Goal: Information Seeking & Learning: Learn about a topic

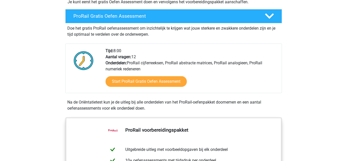
scroll to position [130, 0]
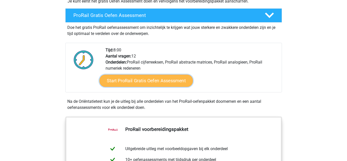
click at [164, 80] on link "Start ProRail Gratis Oefen Assessment" at bounding box center [145, 81] width 93 height 12
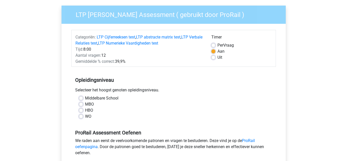
scroll to position [37, 0]
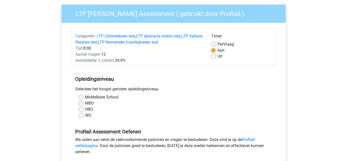
click at [85, 95] on label "Middelbare School" at bounding box center [101, 97] width 33 height 6
click at [83, 95] on input "Middelbare School" at bounding box center [81, 96] width 4 height 5
radio input "true"
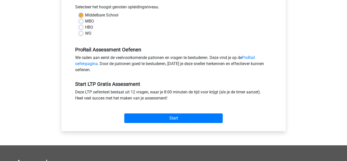
scroll to position [120, 0]
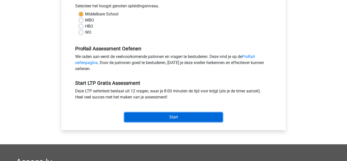
click at [191, 117] on input "Start" at bounding box center [173, 117] width 98 height 10
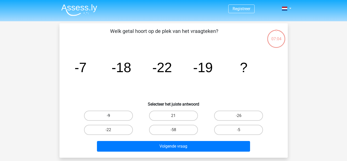
click at [111, 114] on label "-9" at bounding box center [108, 116] width 49 height 10
click at [111, 116] on input "-9" at bounding box center [109, 117] width 3 height 3
radio input "true"
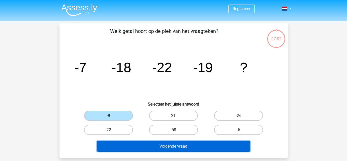
click at [179, 143] on button "Volgende vraag" at bounding box center [173, 146] width 153 height 11
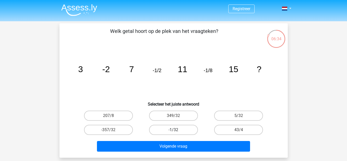
click at [183, 129] on label "-1/32" at bounding box center [173, 130] width 49 height 10
click at [177, 130] on input "-1/32" at bounding box center [174, 131] width 3 height 3
radio input "true"
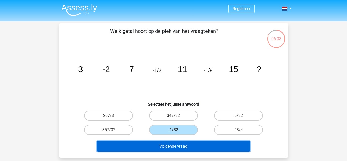
click at [177, 146] on button "Volgende vraag" at bounding box center [173, 146] width 153 height 11
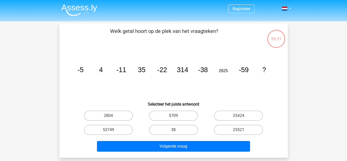
scroll to position [23, 0]
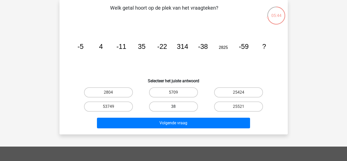
click at [168, 106] on label "38" at bounding box center [173, 106] width 49 height 10
click at [173, 107] on input "38" at bounding box center [174, 108] width 3 height 3
radio input "true"
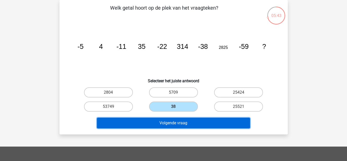
click at [163, 120] on button "Volgende vraag" at bounding box center [173, 123] width 153 height 11
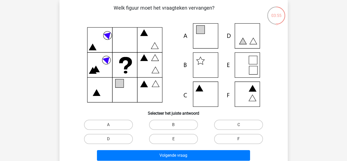
click at [240, 137] on label "F" at bounding box center [238, 139] width 49 height 10
click at [240, 139] on input "F" at bounding box center [240, 140] width 3 height 3
radio input "true"
click at [176, 145] on div "E" at bounding box center [173, 139] width 65 height 14
click at [246, 65] on icon at bounding box center [174, 65] width 204 height 84
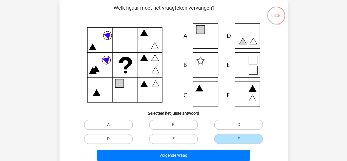
click at [182, 136] on label "E" at bounding box center [173, 139] width 49 height 10
click at [177, 139] on input "E" at bounding box center [174, 140] width 3 height 3
radio input "true"
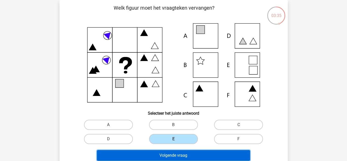
click at [180, 156] on button "Volgende vraag" at bounding box center [173, 155] width 153 height 11
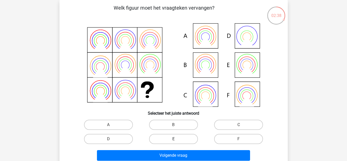
click at [165, 137] on label "E" at bounding box center [173, 139] width 49 height 10
click at [173, 139] on input "E" at bounding box center [174, 140] width 3 height 3
radio input "true"
click at [205, 71] on icon at bounding box center [205, 70] width 14 height 12
click at [104, 100] on icon at bounding box center [100, 96] width 14 height 12
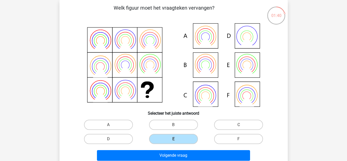
click at [130, 95] on icon at bounding box center [125, 91] width 12 height 12
click at [175, 126] on input "B" at bounding box center [174, 126] width 3 height 3
radio input "true"
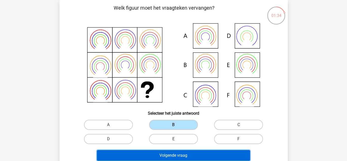
click at [187, 154] on button "Volgende vraag" at bounding box center [173, 155] width 153 height 11
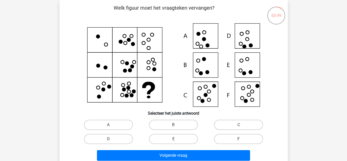
click at [231, 141] on label "F" at bounding box center [238, 139] width 49 height 10
click at [239, 141] on input "F" at bounding box center [240, 140] width 3 height 3
radio input "true"
click at [134, 48] on icon at bounding box center [174, 65] width 204 height 84
click at [159, 40] on icon at bounding box center [174, 65] width 204 height 84
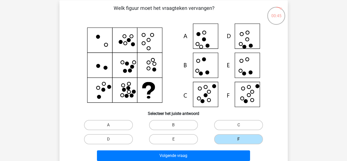
scroll to position [22, 0]
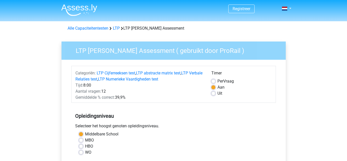
scroll to position [120, 0]
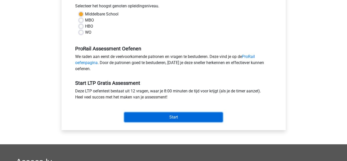
click at [150, 119] on input "Start" at bounding box center [173, 117] width 98 height 10
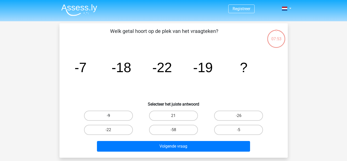
click at [123, 115] on label "-9" at bounding box center [108, 116] width 49 height 10
click at [112, 116] on input "-9" at bounding box center [109, 117] width 3 height 3
radio input "true"
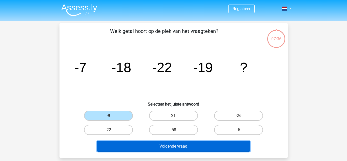
click at [139, 143] on button "Volgende vraag" at bounding box center [173, 146] width 153 height 11
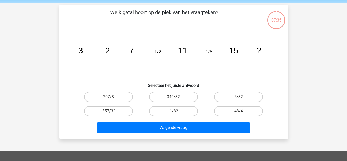
scroll to position [23, 0]
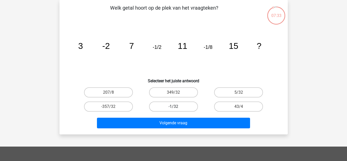
click at [180, 105] on label "-1/32" at bounding box center [173, 106] width 49 height 10
click at [177, 107] on input "-1/32" at bounding box center [174, 108] width 3 height 3
radio input "true"
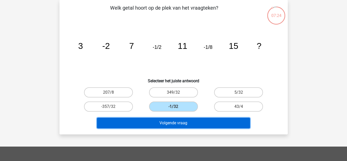
click at [158, 124] on button "Volgende vraag" at bounding box center [173, 123] width 153 height 11
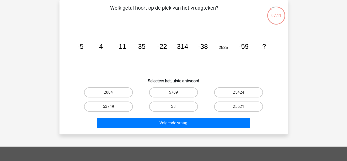
click at [188, 60] on icon "image/svg+xml -5 4 -11 35 -22 314 -38 2825 -59 ?" at bounding box center [174, 48] width 204 height 51
click at [182, 54] on icon "image/svg+xml -5 4 -11 35 -22 314 -38 2825 -59 ?" at bounding box center [174, 48] width 204 height 51
click at [87, 56] on icon "image/svg+xml -5 4 -11 35 -22 314 -38 2825 -59 ?" at bounding box center [174, 48] width 204 height 51
click at [157, 107] on label "38" at bounding box center [173, 106] width 49 height 10
click at [173, 107] on input "38" at bounding box center [174, 108] width 3 height 3
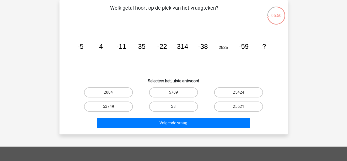
radio input "true"
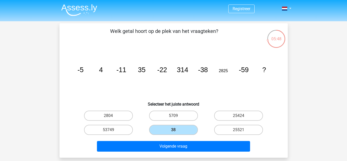
scroll to position [1, 0]
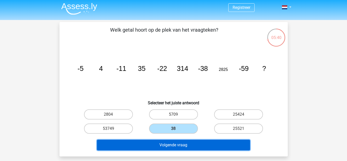
click at [162, 143] on button "Volgende vraag" at bounding box center [173, 145] width 153 height 11
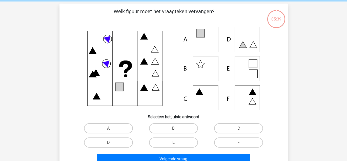
scroll to position [23, 0]
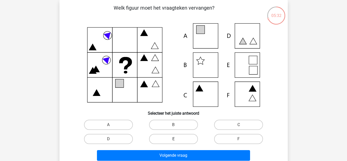
click at [166, 139] on label "E" at bounding box center [173, 139] width 49 height 10
click at [173, 139] on input "E" at bounding box center [174, 140] width 3 height 3
radio input "true"
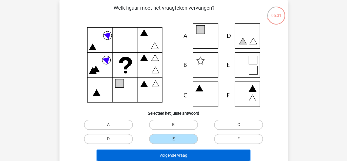
click at [158, 152] on button "Volgende vraag" at bounding box center [173, 155] width 153 height 11
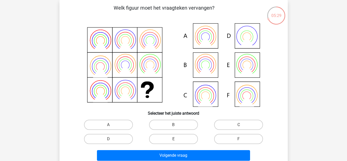
click at [250, 88] on icon at bounding box center [246, 96] width 17 height 17
click at [232, 139] on label "F" at bounding box center [238, 139] width 49 height 10
click at [239, 139] on input "F" at bounding box center [240, 140] width 3 height 3
radio input "true"
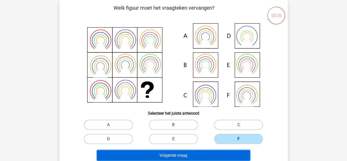
click at [214, 156] on button "Volgende vraag" at bounding box center [173, 155] width 153 height 11
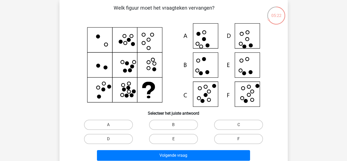
click at [223, 140] on label "F" at bounding box center [238, 139] width 49 height 10
click at [239, 140] on input "F" at bounding box center [240, 140] width 3 height 3
radio input "true"
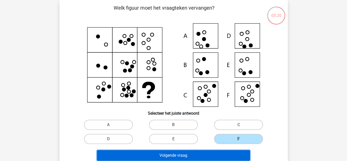
click at [212, 155] on button "Volgende vraag" at bounding box center [173, 155] width 153 height 11
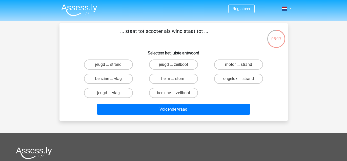
scroll to position [0, 0]
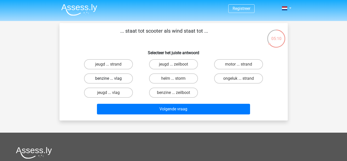
click at [123, 78] on label "benzine ... vlag" at bounding box center [108, 78] width 49 height 10
click at [112, 78] on input "benzine ... vlag" at bounding box center [109, 79] width 3 height 3
radio input "true"
click at [168, 91] on label "benzine ... zeilboot" at bounding box center [173, 93] width 49 height 10
click at [173, 93] on input "benzine ... zeilboot" at bounding box center [174, 94] width 3 height 3
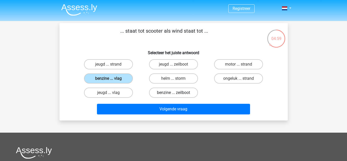
radio input "true"
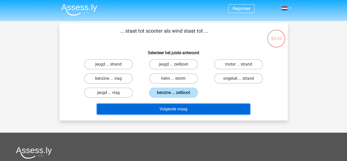
click at [161, 107] on button "Volgende vraag" at bounding box center [173, 109] width 153 height 11
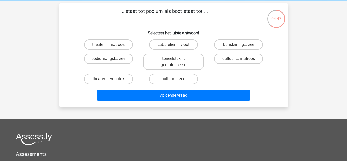
scroll to position [20, 0]
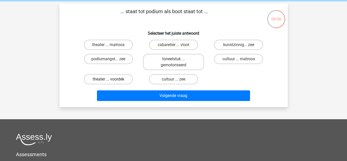
click at [120, 77] on label "theater ... voordek" at bounding box center [108, 79] width 49 height 10
click at [112, 79] on input "theater ... voordek" at bounding box center [109, 80] width 3 height 3
radio input "true"
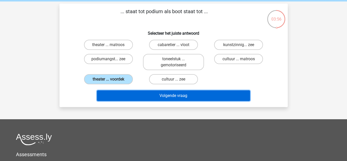
click at [120, 92] on button "Volgende vraag" at bounding box center [173, 95] width 153 height 11
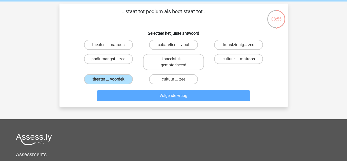
scroll to position [23, 0]
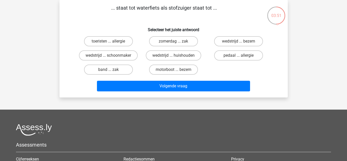
click at [57, 86] on div "03:51 Vraag 9 van de 12 Categorie: LTP gratis assessment ... staat tot waterfie…" at bounding box center [173, 48] width 236 height 97
click at [188, 67] on label "motorboot ... bezem" at bounding box center [173, 70] width 49 height 10
click at [177, 70] on input "motorboot ... bezem" at bounding box center [174, 71] width 3 height 3
radio input "true"
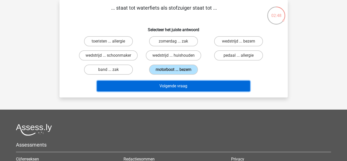
click at [167, 88] on button "Volgende vraag" at bounding box center [173, 86] width 153 height 11
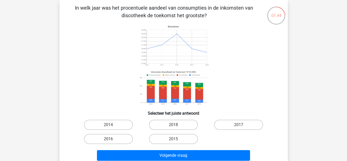
drag, startPoint x: 162, startPoint y: 103, endPoint x: 96, endPoint y: 92, distance: 66.7
click at [96, 92] on icon at bounding box center [174, 65] width 204 height 84
click at [109, 125] on input "2014" at bounding box center [109, 126] width 3 height 3
radio input "true"
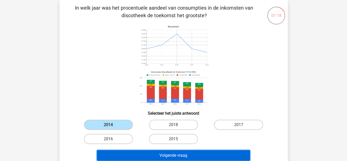
click at [188, 154] on button "Volgende vraag" at bounding box center [173, 155] width 153 height 11
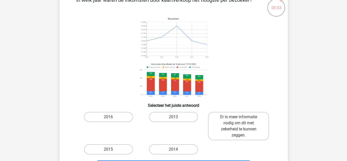
scroll to position [31, 0]
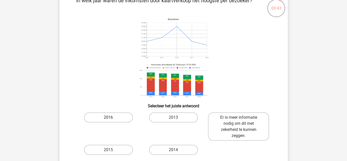
click at [112, 118] on label "2016" at bounding box center [108, 117] width 49 height 10
click at [112, 118] on input "2016" at bounding box center [109, 118] width 3 height 3
radio input "true"
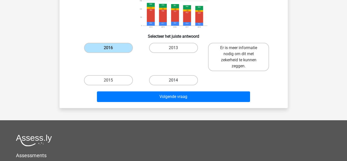
scroll to position [92, 0]
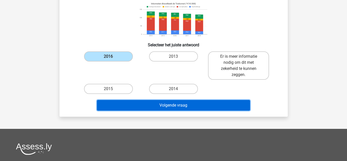
click at [162, 105] on button "Volgende vraag" at bounding box center [173, 105] width 153 height 11
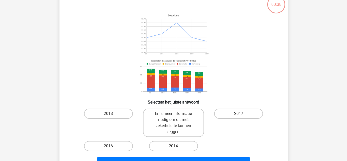
scroll to position [23, 0]
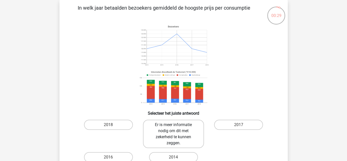
click at [173, 134] on label "Er is meer informatie nodig om dit met zekerheid te kunnen zeggen." at bounding box center [173, 134] width 61 height 28
click at [173, 128] on input "Er is meer informatie nodig om dit met zekerheid te kunnen zeggen." at bounding box center [174, 126] width 3 height 3
radio input "true"
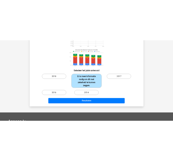
scroll to position [78, 0]
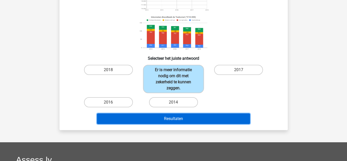
click at [170, 119] on button "Resultaten" at bounding box center [173, 118] width 153 height 11
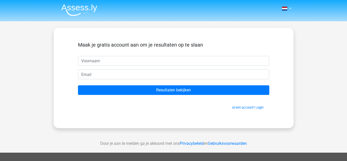
click at [99, 62] on input "text" at bounding box center [173, 61] width 191 height 10
type input "a"
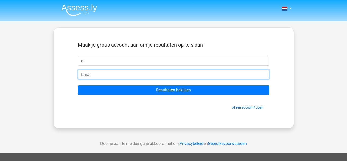
click at [86, 73] on input "email" at bounding box center [173, 75] width 191 height 10
type input "[EMAIL_ADDRESS][DOMAIN_NAME]"
click at [78, 85] on input "Resultaten bekijken" at bounding box center [173, 90] width 191 height 10
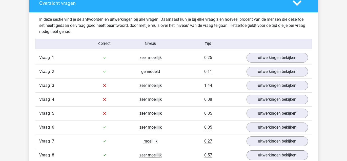
scroll to position [529, 0]
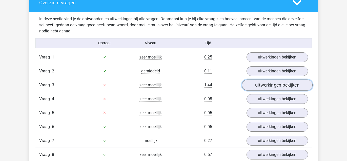
click at [255, 86] on link "uitwerkingen bekijken" at bounding box center [277, 84] width 71 height 11
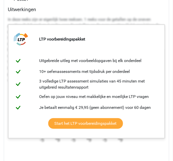
scroll to position [740, 0]
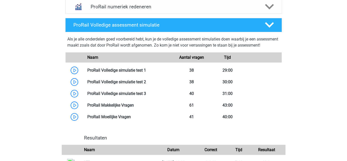
scroll to position [442, 0]
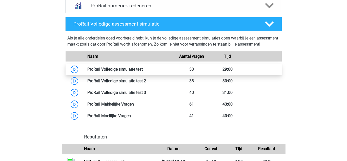
click at [146, 72] on link at bounding box center [146, 69] width 0 height 5
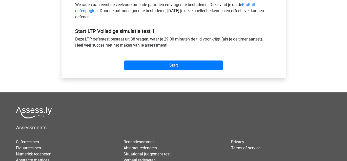
scroll to position [174, 0]
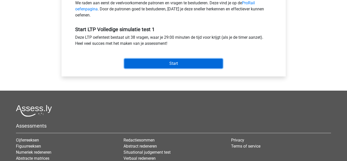
click at [163, 59] on input "Start" at bounding box center [173, 64] width 98 height 10
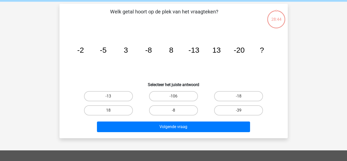
scroll to position [22, 0]
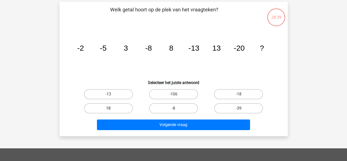
click at [115, 109] on label "18" at bounding box center [108, 108] width 49 height 10
click at [112, 109] on input "18" at bounding box center [109, 109] width 3 height 3
radio input "true"
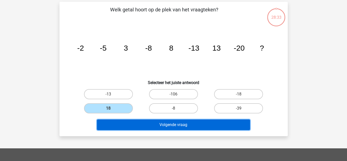
click at [134, 124] on button "Volgende vraag" at bounding box center [173, 124] width 153 height 11
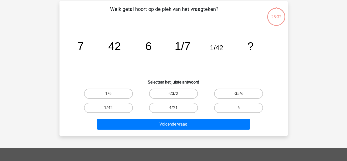
scroll to position [23, 0]
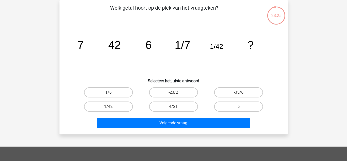
click at [118, 94] on label "1/6" at bounding box center [108, 92] width 49 height 10
click at [112, 94] on input "1/6" at bounding box center [109, 93] width 3 height 3
radio input "true"
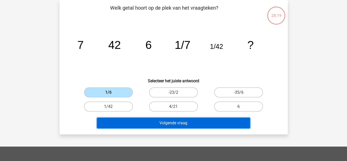
click at [142, 125] on button "Volgende vraag" at bounding box center [173, 123] width 153 height 11
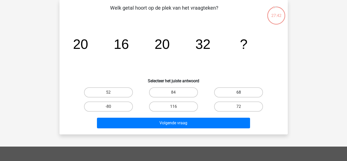
click at [219, 94] on label "68" at bounding box center [238, 92] width 49 height 10
click at [239, 94] on input "68" at bounding box center [240, 93] width 3 height 3
radio input "true"
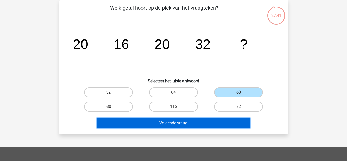
click at [197, 120] on button "Volgende vraag" at bounding box center [173, 123] width 153 height 11
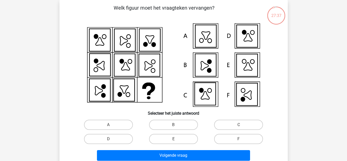
click at [139, 120] on div "B" at bounding box center [108, 125] width 61 height 10
click at [234, 124] on label "C" at bounding box center [238, 125] width 49 height 10
click at [239, 125] on input "C" at bounding box center [240, 126] width 3 height 3
radio input "true"
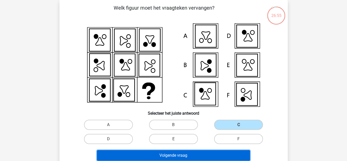
click at [202, 154] on button "Volgende vraag" at bounding box center [173, 155] width 153 height 11
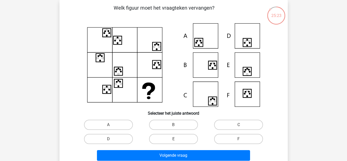
click at [227, 118] on div "C" at bounding box center [238, 125] width 65 height 14
click at [97, 136] on label "D" at bounding box center [108, 139] width 49 height 10
click at [108, 139] on input "D" at bounding box center [109, 140] width 3 height 3
radio input "true"
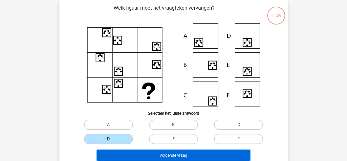
click at [133, 151] on button "Volgende vraag" at bounding box center [173, 155] width 153 height 11
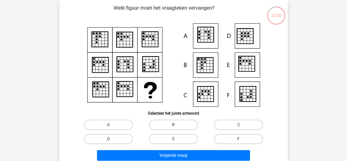
scroll to position [23, 0]
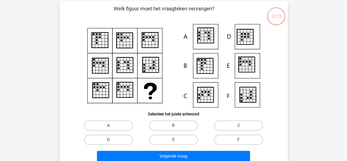
click at [139, 94] on icon at bounding box center [174, 66] width 204 height 84
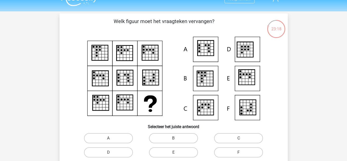
scroll to position [9, 0]
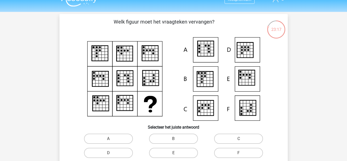
click at [100, 81] on icon at bounding box center [100, 78] width 16 height 15
click at [154, 50] on icon at bounding box center [153, 50] width 2 height 2
click at [124, 105] on icon at bounding box center [124, 106] width 3 height 3
click at [125, 88] on icon at bounding box center [174, 79] width 204 height 84
click at [158, 87] on icon at bounding box center [174, 79] width 204 height 84
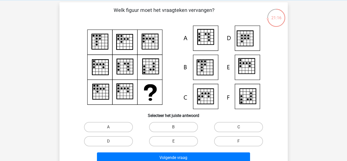
scroll to position [22, 0]
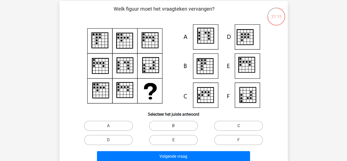
click at [173, 122] on label "B" at bounding box center [173, 126] width 49 height 10
click at [173, 126] on input "B" at bounding box center [174, 127] width 3 height 3
radio input "true"
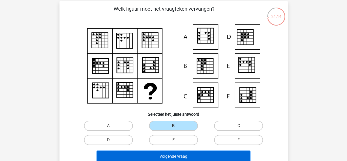
click at [172, 155] on button "Volgende vraag" at bounding box center [173, 156] width 153 height 11
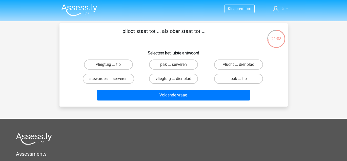
scroll to position [0, 0]
click at [164, 78] on label "vliegtuig ... dienblad" at bounding box center [173, 79] width 49 height 10
click at [173, 79] on input "vliegtuig ... dienblad" at bounding box center [174, 80] width 3 height 3
radio input "true"
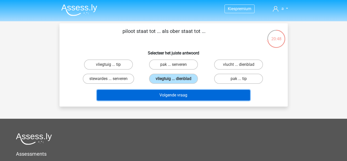
click at [175, 95] on button "Volgende vraag" at bounding box center [173, 95] width 153 height 11
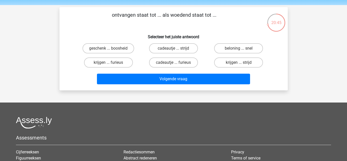
scroll to position [14, 0]
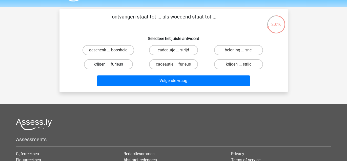
click at [107, 65] on label "krijgen ... furieus" at bounding box center [108, 64] width 49 height 10
click at [108, 65] on input "krijgen ... furieus" at bounding box center [109, 65] width 3 height 3
radio input "true"
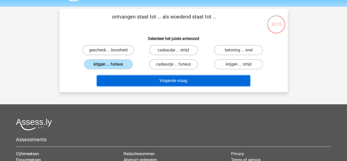
click at [129, 77] on button "Volgende vraag" at bounding box center [173, 80] width 153 height 11
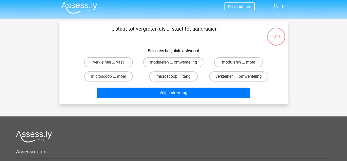
scroll to position [2, 0]
click at [91, 75] on label "microscoop ... moer" at bounding box center [108, 76] width 49 height 10
click at [108, 76] on input "microscoop ... moer" at bounding box center [109, 77] width 3 height 3
radio input "true"
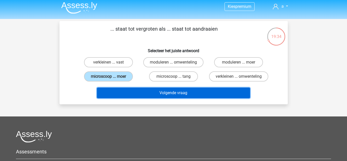
click at [112, 92] on button "Volgende vraag" at bounding box center [173, 93] width 153 height 11
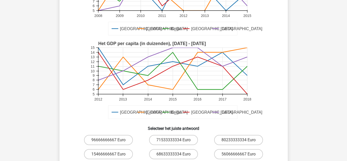
scroll to position [93, 0]
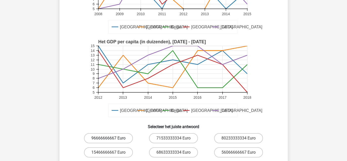
click at [108, 135] on label "96666666667 Euro" at bounding box center [108, 138] width 49 height 10
click at [108, 138] on input "96666666667 Euro" at bounding box center [109, 139] width 3 height 3
radio input "true"
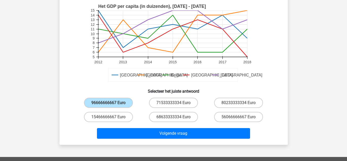
scroll to position [129, 0]
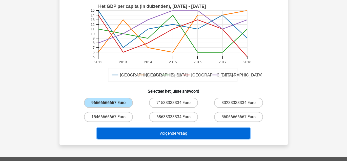
click at [228, 128] on button "Volgende vraag" at bounding box center [173, 133] width 153 height 11
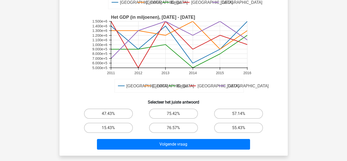
scroll to position [119, 0]
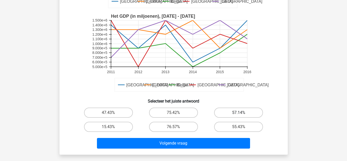
click at [233, 109] on label "57.14%" at bounding box center [238, 113] width 49 height 10
click at [239, 113] on input "57.14%" at bounding box center [240, 114] width 3 height 3
radio input "true"
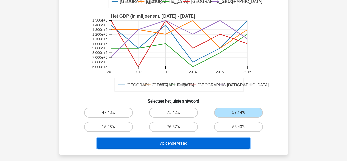
click at [189, 145] on button "Volgende vraag" at bounding box center [173, 143] width 153 height 11
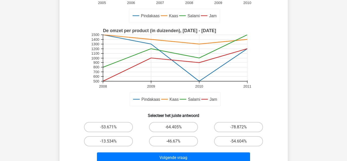
scroll to position [104, 0]
click at [99, 125] on label "-53.671%" at bounding box center [108, 127] width 49 height 10
click at [108, 127] on input "-53.671%" at bounding box center [109, 128] width 3 height 3
radio input "true"
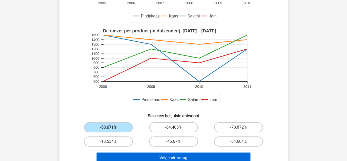
click at [133, 154] on button "Volgende vraag" at bounding box center [173, 158] width 153 height 11
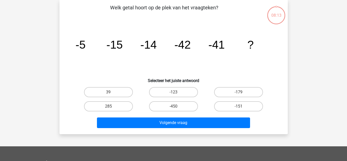
scroll to position [23, 0]
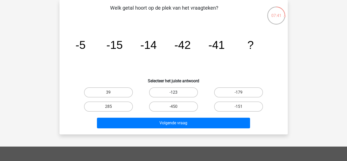
click at [161, 94] on label "-123" at bounding box center [173, 92] width 49 height 10
click at [173, 94] on input "-123" at bounding box center [174, 93] width 3 height 3
radio input "true"
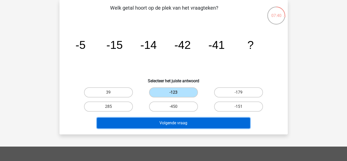
click at [173, 120] on button "Volgende vraag" at bounding box center [173, 123] width 153 height 11
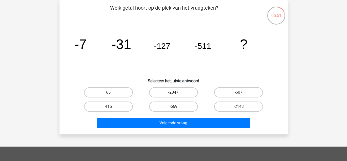
click at [176, 91] on label "-2047" at bounding box center [173, 92] width 49 height 10
click at [176, 92] on input "-2047" at bounding box center [174, 93] width 3 height 3
radio input "true"
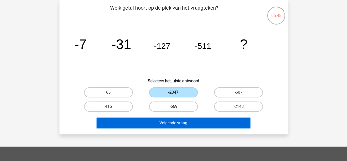
click at [162, 123] on button "Volgende vraag" at bounding box center [173, 123] width 153 height 11
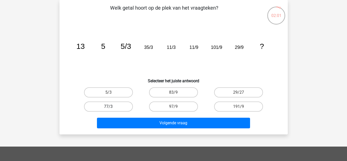
click at [105, 106] on label "77/3" at bounding box center [108, 106] width 49 height 10
click at [108, 107] on input "77/3" at bounding box center [109, 108] width 3 height 3
radio input "true"
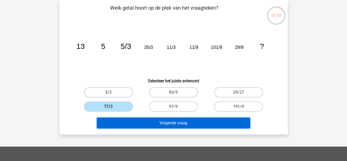
click at [119, 121] on button "Volgende vraag" at bounding box center [173, 123] width 153 height 11
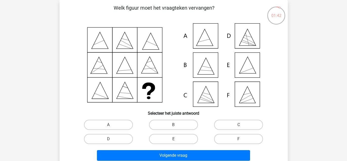
click at [119, 121] on label "A" at bounding box center [108, 125] width 49 height 10
click at [112, 125] on input "A" at bounding box center [109, 126] width 3 height 3
radio input "true"
click at [176, 138] on label "E" at bounding box center [173, 139] width 49 height 10
click at [176, 139] on input "E" at bounding box center [174, 140] width 3 height 3
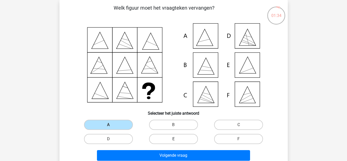
radio input "true"
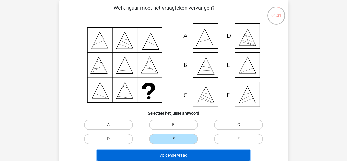
click at [176, 156] on button "Volgende vraag" at bounding box center [173, 155] width 153 height 11
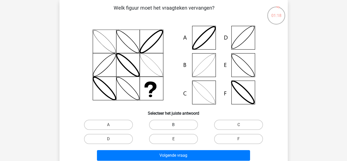
click at [153, 124] on label "B" at bounding box center [173, 125] width 49 height 10
click at [173, 125] on input "B" at bounding box center [174, 126] width 3 height 3
radio input "true"
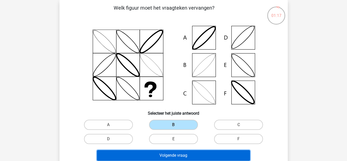
click at [135, 156] on button "Volgende vraag" at bounding box center [173, 155] width 153 height 11
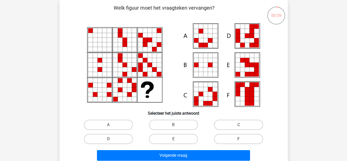
click at [221, 137] on label "F" at bounding box center [238, 139] width 49 height 10
click at [239, 139] on input "F" at bounding box center [240, 140] width 3 height 3
radio input "true"
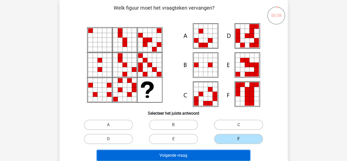
click at [206, 156] on button "Volgende vraag" at bounding box center [173, 155] width 153 height 11
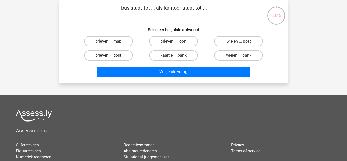
click at [120, 54] on label "brieven ... post" at bounding box center [108, 55] width 49 height 10
click at [112, 55] on input "brieven ... post" at bounding box center [109, 56] width 3 height 3
radio input "true"
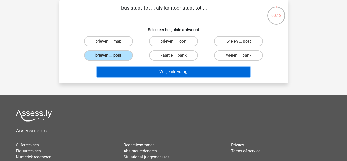
click at [120, 70] on button "Volgende vraag" at bounding box center [173, 72] width 153 height 11
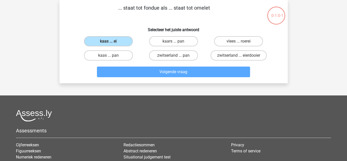
scroll to position [23, 0]
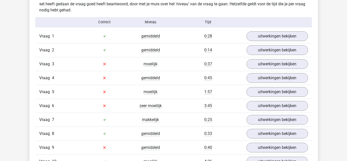
scroll to position [559, 0]
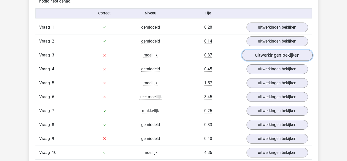
click at [261, 53] on link "uitwerkingen bekijken" at bounding box center [277, 55] width 71 height 11
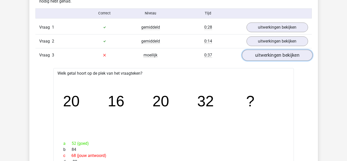
click at [261, 53] on link "uitwerkingen bekijken" at bounding box center [277, 55] width 71 height 11
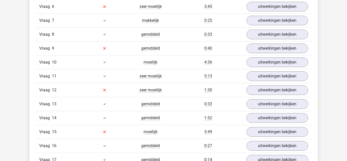
scroll to position [650, 0]
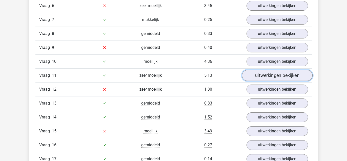
click at [259, 77] on link "uitwerkingen bekijken" at bounding box center [277, 75] width 71 height 11
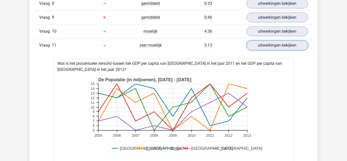
scroll to position [683, 0]
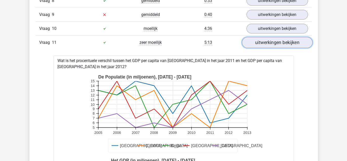
click at [292, 41] on link "uitwerkingen bekijken" at bounding box center [277, 42] width 71 height 11
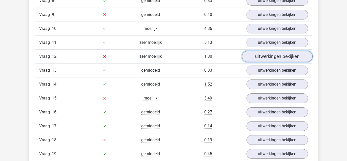
click at [288, 51] on link "uitwerkingen bekijken" at bounding box center [277, 56] width 71 height 11
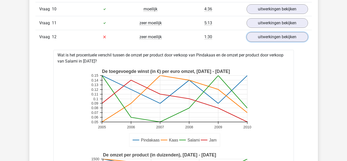
scroll to position [703, 0]
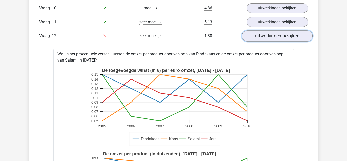
click at [260, 33] on link "uitwerkingen bekijken" at bounding box center [277, 35] width 71 height 11
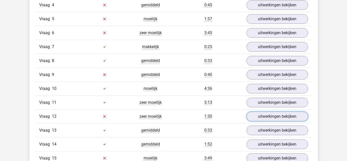
scroll to position [622, 0]
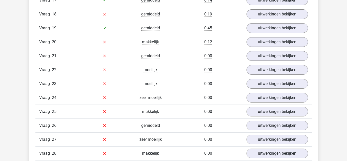
scroll to position [656, 0]
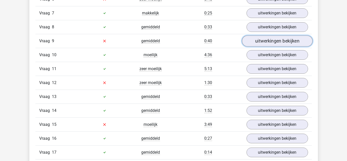
click at [271, 35] on link "uitwerkingen bekijken" at bounding box center [277, 40] width 71 height 11
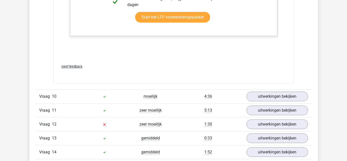
scroll to position [867, 0]
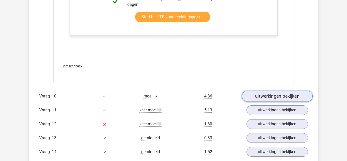
click at [281, 91] on link "uitwerkingen bekijken" at bounding box center [277, 96] width 71 height 11
click at [282, 91] on link "uitwerkingen bekijken" at bounding box center [277, 96] width 71 height 11
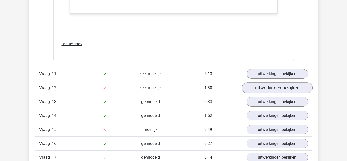
scroll to position [1328, 0]
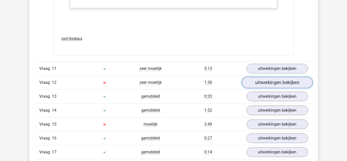
click at [281, 80] on link "uitwerkingen bekijken" at bounding box center [277, 82] width 71 height 11
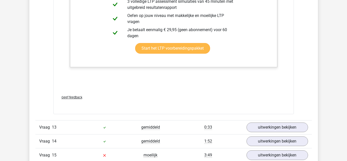
scroll to position [1825, 0]
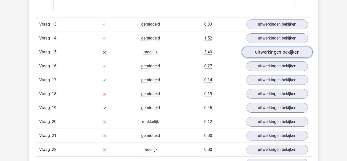
click at [285, 50] on link "uitwerkingen bekijken" at bounding box center [277, 52] width 71 height 11
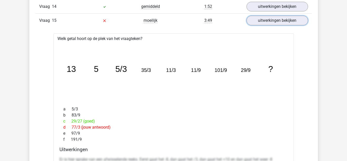
scroll to position [1857, 0]
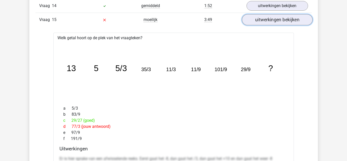
click at [252, 15] on link "uitwerkingen bekijken" at bounding box center [277, 19] width 71 height 11
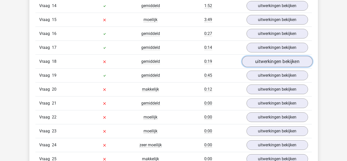
click at [271, 58] on link "uitwerkingen bekijken" at bounding box center [277, 61] width 71 height 11
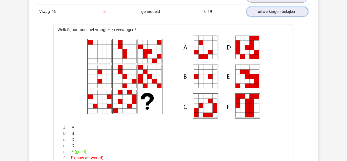
scroll to position [1908, 0]
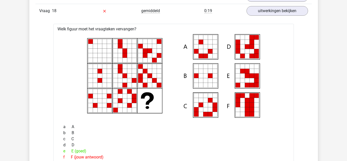
drag, startPoint x: 260, startPoint y: 106, endPoint x: 11, endPoint y: 62, distance: 252.8
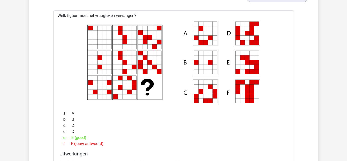
scroll to position [1924, 0]
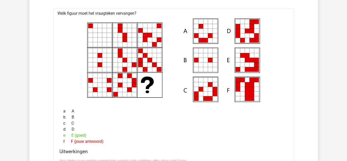
click at [129, 28] on icon at bounding box center [129, 30] width 5 height 5
click at [143, 33] on icon at bounding box center [145, 35] width 5 height 5
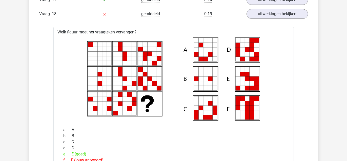
scroll to position [1829, 0]
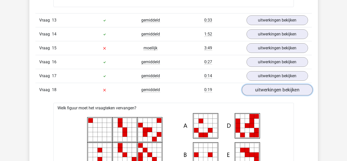
drag, startPoint x: 260, startPoint y: 87, endPoint x: 263, endPoint y: 88, distance: 3.4
click at [261, 87] on link "uitwerkingen bekijken" at bounding box center [277, 89] width 71 height 11
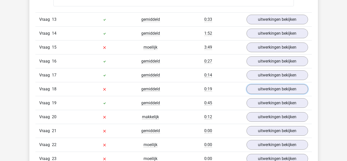
scroll to position [1842, 0]
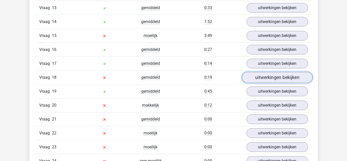
click at [299, 72] on link "uitwerkingen bekijken" at bounding box center [277, 77] width 71 height 11
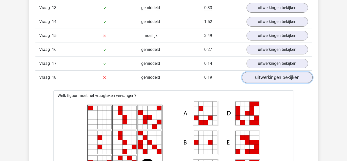
click at [261, 72] on link "uitwerkingen bekijken" at bounding box center [277, 77] width 71 height 11
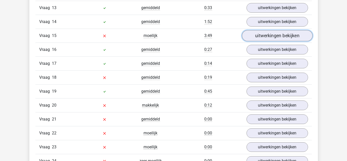
click at [264, 30] on link "uitwerkingen bekijken" at bounding box center [277, 35] width 71 height 11
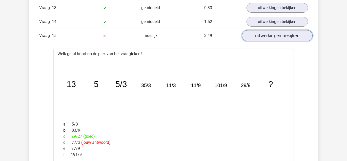
click at [259, 33] on link "uitwerkingen bekijken" at bounding box center [277, 35] width 71 height 11
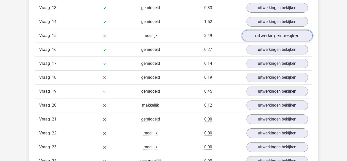
click at [262, 30] on link "uitwerkingen bekijken" at bounding box center [277, 35] width 71 height 11
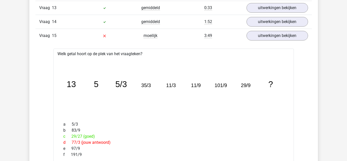
click at [273, 37] on div "Vraag 15 moeilijk 3:49 uitwerkingen bekijken" at bounding box center [173, 36] width 276 height 14
click at [273, 35] on link "uitwerkingen bekijken" at bounding box center [277, 35] width 71 height 11
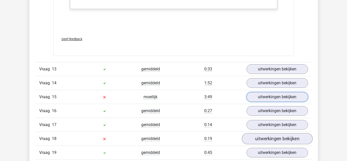
scroll to position [1854, 0]
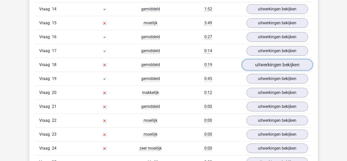
click at [273, 59] on link "uitwerkingen bekijken" at bounding box center [277, 64] width 71 height 11
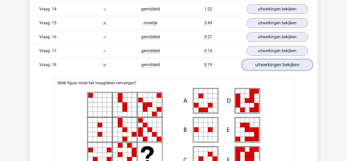
click at [274, 59] on link "uitwerkingen bekijken" at bounding box center [277, 64] width 71 height 11
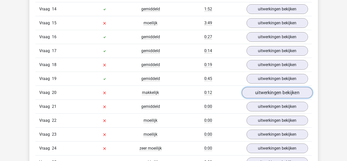
click at [268, 87] on link "uitwerkingen bekijken" at bounding box center [277, 92] width 71 height 11
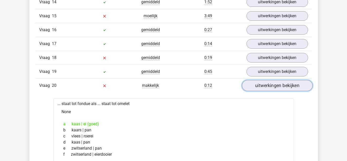
scroll to position [1862, 0]
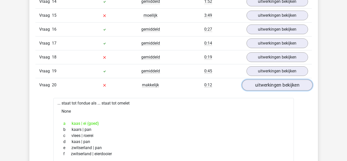
click at [268, 79] on link "uitwerkingen bekijken" at bounding box center [277, 84] width 71 height 11
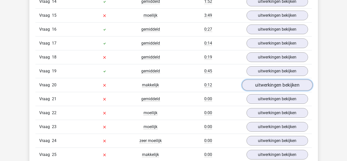
click at [289, 79] on link "uitwerkingen bekijken" at bounding box center [277, 84] width 71 height 11
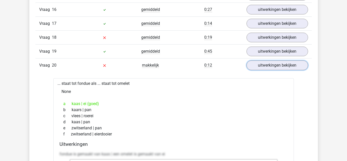
scroll to position [1883, 0]
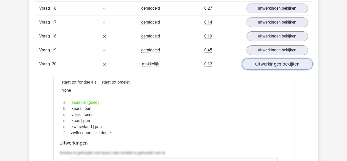
click at [264, 59] on link "uitwerkingen bekijken" at bounding box center [277, 63] width 71 height 11
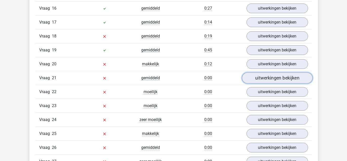
click at [272, 75] on link "uitwerkingen bekijken" at bounding box center [277, 77] width 71 height 11
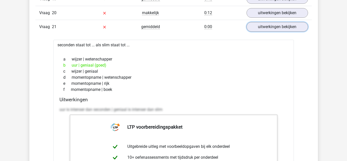
scroll to position [1937, 0]
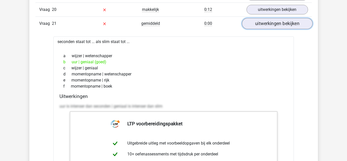
click at [271, 18] on link "uitwerkingen bekijken" at bounding box center [277, 23] width 71 height 11
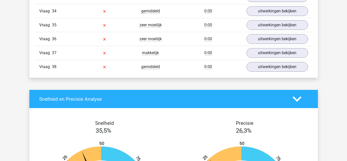
scroll to position [2123, 0]
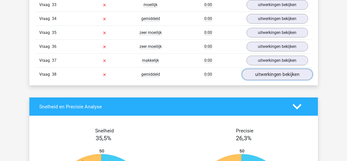
click at [270, 69] on link "uitwerkingen bekijken" at bounding box center [277, 74] width 71 height 11
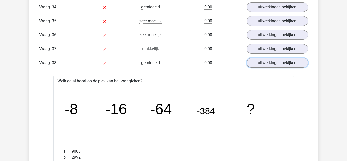
scroll to position [2136, 0]
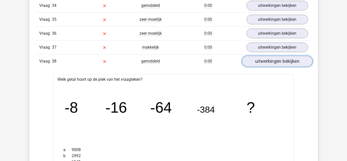
click at [273, 56] on link "uitwerkingen bekijken" at bounding box center [277, 61] width 71 height 11
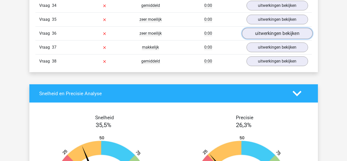
click at [253, 28] on link "uitwerkingen bekijken" at bounding box center [277, 33] width 71 height 11
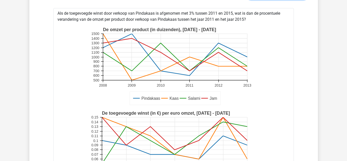
scroll to position [2175, 0]
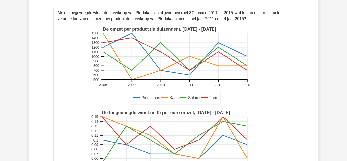
click at [221, 135] on icon at bounding box center [174, 146] width 145 height 23
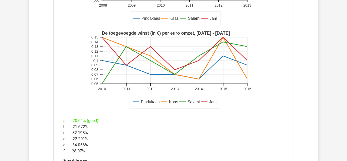
scroll to position [2561, 0]
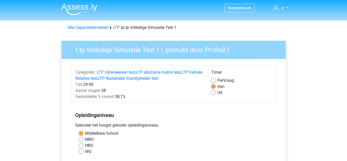
scroll to position [1, 0]
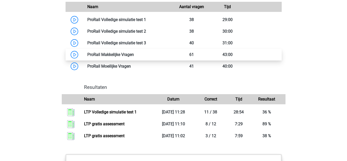
scroll to position [490, 0]
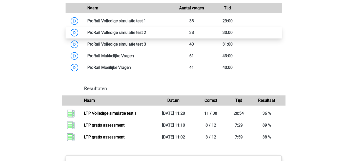
click at [146, 35] on link at bounding box center [146, 32] width 0 height 5
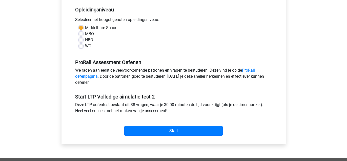
scroll to position [119, 0]
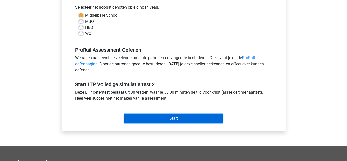
click at [146, 115] on input "Start" at bounding box center [173, 119] width 98 height 10
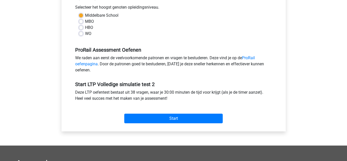
drag, startPoint x: 81, startPoint y: 113, endPoint x: 72, endPoint y: 106, distance: 12.4
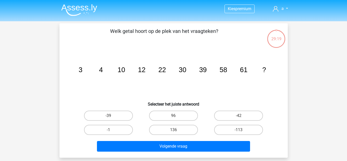
scroll to position [2, 0]
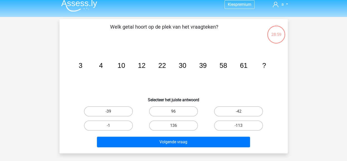
scroll to position [5, 0]
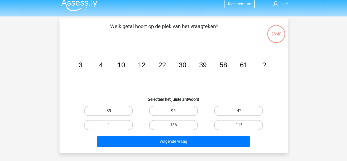
click at [183, 112] on label "96" at bounding box center [173, 111] width 49 height 10
click at [177, 112] on input "96" at bounding box center [174, 112] width 3 height 3
radio input "true"
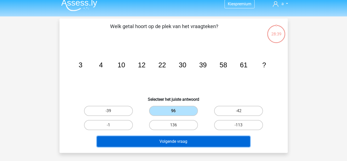
click at [182, 137] on button "Volgende vraag" at bounding box center [173, 141] width 153 height 11
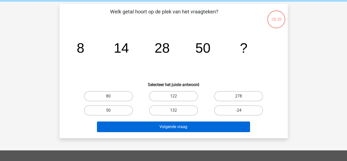
scroll to position [23, 0]
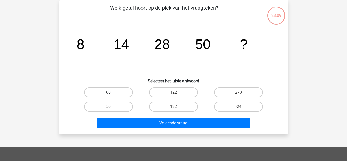
click at [105, 90] on label "80" at bounding box center [108, 92] width 49 height 10
click at [108, 92] on input "80" at bounding box center [109, 93] width 3 height 3
radio input "true"
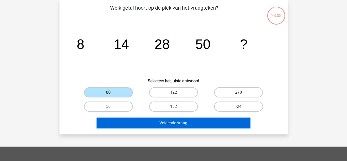
click at [218, 126] on button "Volgende vraag" at bounding box center [173, 123] width 153 height 11
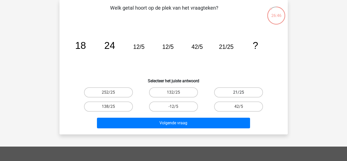
click at [237, 96] on div "21/25" at bounding box center [238, 92] width 65 height 14
click at [241, 94] on input "21/25" at bounding box center [240, 93] width 3 height 3
radio input "true"
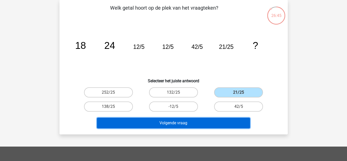
click at [225, 120] on button "Volgende vraag" at bounding box center [173, 123] width 153 height 11
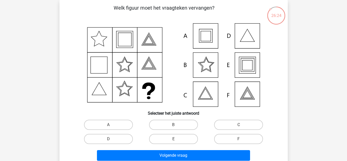
click at [204, 35] on icon at bounding box center [174, 65] width 204 height 84
drag, startPoint x: 120, startPoint y: 123, endPoint x: 121, endPoint y: 126, distance: 3.7
click at [121, 123] on label "A" at bounding box center [108, 125] width 49 height 10
click at [112, 125] on input "A" at bounding box center [109, 126] width 3 height 3
radio input "true"
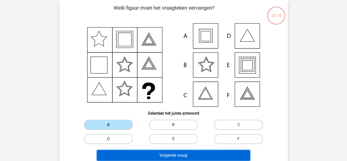
click at [147, 153] on button "Volgende vraag" at bounding box center [173, 155] width 153 height 11
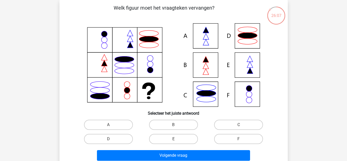
drag, startPoint x: 98, startPoint y: 123, endPoint x: 101, endPoint y: 132, distance: 10.3
click at [97, 124] on label "A" at bounding box center [108, 125] width 49 height 10
click at [108, 125] on input "A" at bounding box center [109, 126] width 3 height 3
radio input "true"
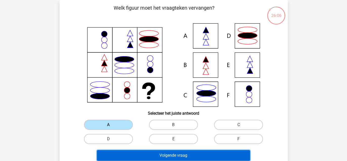
click at [124, 154] on button "Volgende vraag" at bounding box center [173, 155] width 153 height 11
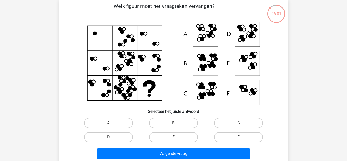
scroll to position [26, 0]
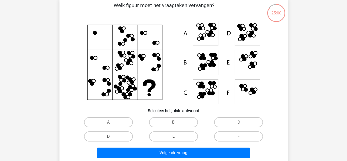
drag, startPoint x: 248, startPoint y: 35, endPoint x: 250, endPoint y: 39, distance: 5.1
click at [248, 37] on icon at bounding box center [174, 63] width 204 height 84
click at [117, 136] on label "D" at bounding box center [108, 136] width 49 height 10
click at [112, 136] on input "D" at bounding box center [109, 137] width 3 height 3
radio input "true"
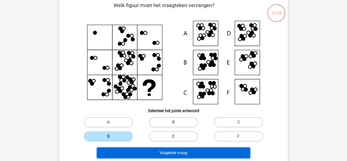
click at [126, 150] on button "Volgende vraag" at bounding box center [173, 153] width 153 height 11
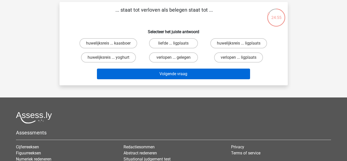
scroll to position [21, 0]
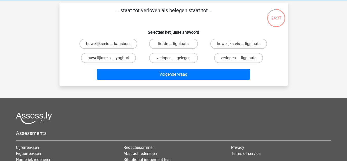
drag, startPoint x: 192, startPoint y: 62, endPoint x: 95, endPoint y: 18, distance: 106.8
click at [95, 18] on div "... staat tot verloven als belegen staat tot ... Selecteer het juiste antwoord …" at bounding box center [174, 44] width 224 height 75
click at [190, 59] on label "verlopen ... gelegen" at bounding box center [173, 58] width 49 height 10
click at [177, 59] on input "verlopen ... gelegen" at bounding box center [174, 59] width 3 height 3
radio input "true"
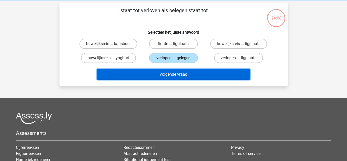
click at [192, 74] on button "Volgende vraag" at bounding box center [173, 74] width 153 height 11
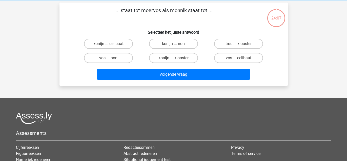
scroll to position [23, 0]
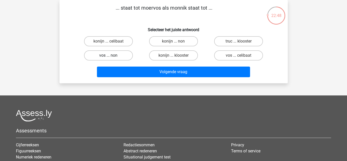
click at [118, 54] on label "vos ... non" at bounding box center [108, 55] width 49 height 10
click at [112, 55] on input "vos ... non" at bounding box center [109, 56] width 3 height 3
radio input "true"
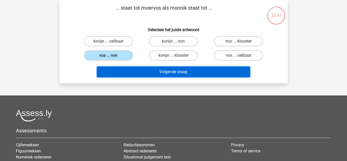
click at [129, 74] on button "Volgende vraag" at bounding box center [173, 72] width 153 height 11
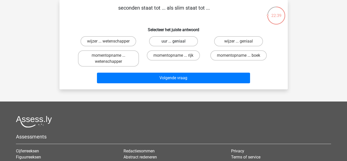
click at [177, 40] on label "uur ... geniaal" at bounding box center [173, 41] width 49 height 10
click at [177, 41] on input "uur ... geniaal" at bounding box center [174, 42] width 3 height 3
radio input "true"
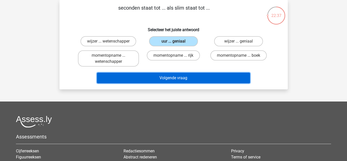
click at [161, 78] on button "Volgende vraag" at bounding box center [173, 78] width 153 height 11
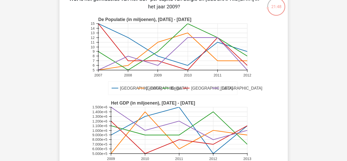
scroll to position [33, 0]
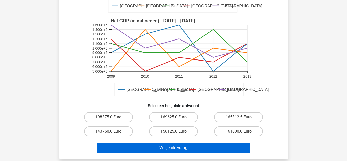
scroll to position [139, 0]
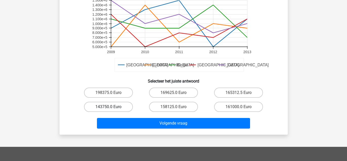
click at [98, 103] on label "143750.0 Euro" at bounding box center [108, 107] width 49 height 10
click at [108, 107] on input "143750.0 Euro" at bounding box center [109, 108] width 3 height 3
radio input "true"
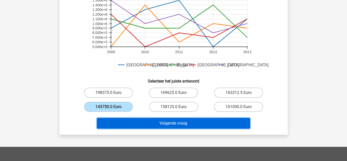
drag, startPoint x: 125, startPoint y: 125, endPoint x: 126, endPoint y: 138, distance: 12.7
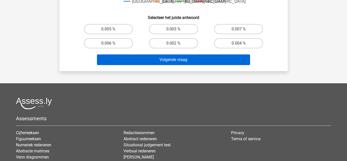
scroll to position [210, 0]
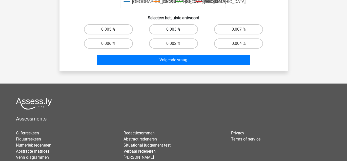
click at [169, 28] on label "0.003 %" at bounding box center [173, 29] width 49 height 10
click at [173, 29] on input "0.003 %" at bounding box center [174, 30] width 3 height 3
radio input "true"
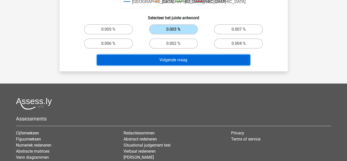
click at [167, 59] on button "Volgende vraag" at bounding box center [173, 60] width 153 height 11
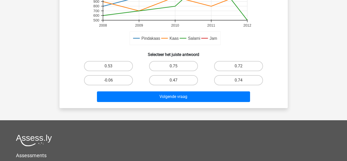
scroll to position [173, 0]
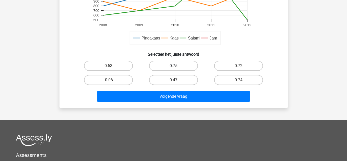
click at [162, 68] on label "0.75" at bounding box center [173, 66] width 49 height 10
click at [173, 68] on input "0.75" at bounding box center [174, 67] width 3 height 3
radio input "true"
drag, startPoint x: 227, startPoint y: 78, endPoint x: 224, endPoint y: 87, distance: 8.8
click at [227, 78] on label "0.74" at bounding box center [238, 80] width 49 height 10
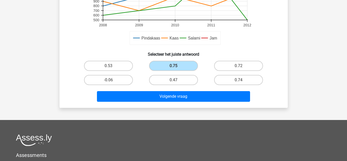
click at [239, 80] on input "0.74" at bounding box center [240, 81] width 3 height 3
radio input "true"
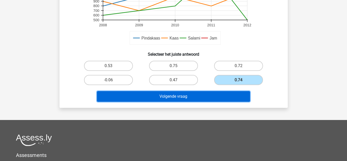
click at [209, 98] on button "Volgende vraag" at bounding box center [173, 96] width 153 height 11
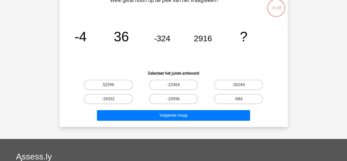
scroll to position [23, 0]
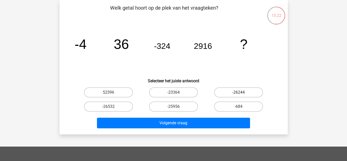
click at [228, 90] on label "-26244" at bounding box center [238, 92] width 49 height 10
click at [239, 92] on input "-26244" at bounding box center [240, 93] width 3 height 3
radio input "true"
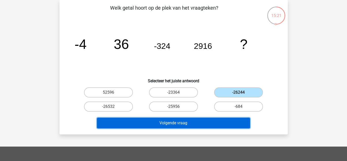
click at [209, 124] on button "Volgende vraag" at bounding box center [173, 123] width 153 height 11
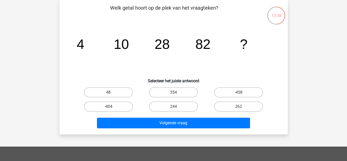
click at [175, 109] on input "244" at bounding box center [174, 108] width 3 height 3
radio input "true"
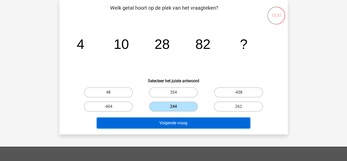
click at [178, 121] on button "Volgende vraag" at bounding box center [173, 123] width 153 height 11
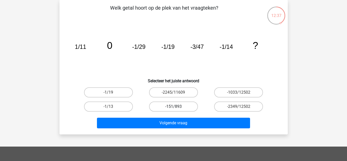
click at [163, 107] on label "-151/893" at bounding box center [173, 106] width 49 height 10
click at [173, 107] on input "-151/893" at bounding box center [174, 108] width 3 height 3
radio input "true"
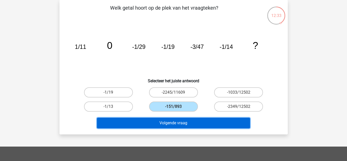
click at [160, 124] on button "Volgende vraag" at bounding box center [173, 123] width 153 height 11
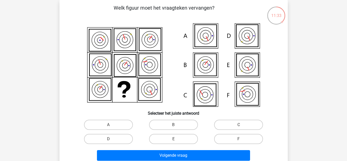
click at [239, 125] on input "C" at bounding box center [240, 126] width 3 height 3
radio input "true"
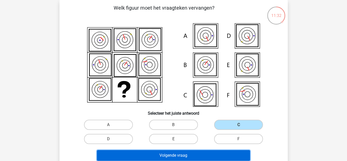
click at [210, 154] on button "Volgende vraag" at bounding box center [173, 155] width 153 height 11
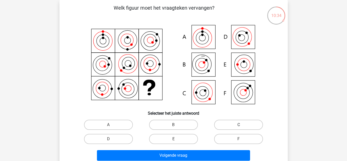
click at [247, 121] on label "C" at bounding box center [238, 125] width 49 height 10
click at [242, 125] on input "C" at bounding box center [240, 126] width 3 height 3
radio input "true"
click at [212, 148] on div "Volgende vraag" at bounding box center [174, 154] width 212 height 17
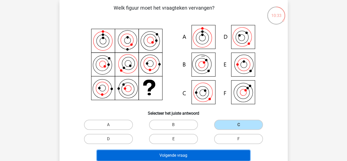
click at [211, 154] on button "Volgende vraag" at bounding box center [173, 155] width 153 height 11
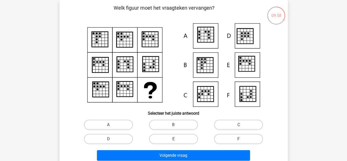
drag, startPoint x: 297, startPoint y: 67, endPoint x: 32, endPoint y: 61, distance: 265.1
click at [31, 61] on div "Kies premium a [EMAIL_ADDRESS][DOMAIN_NAME]" at bounding box center [173, 145] width 347 height 336
click at [174, 126] on input "B" at bounding box center [174, 126] width 3 height 3
radio input "true"
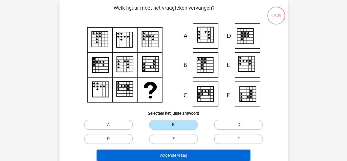
click at [171, 152] on button "Volgende vraag" at bounding box center [173, 155] width 153 height 11
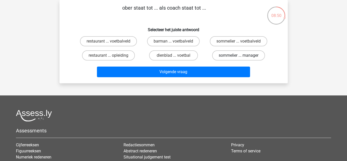
click at [222, 57] on label "sommelier ... manager" at bounding box center [238, 55] width 53 height 10
click at [239, 57] on input "sommelier ... manager" at bounding box center [240, 56] width 3 height 3
radio input "true"
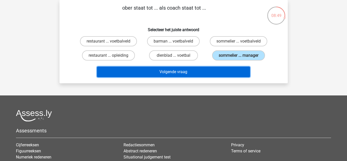
click at [214, 71] on button "Volgende vraag" at bounding box center [173, 72] width 153 height 11
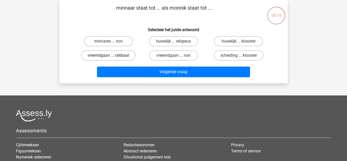
click at [104, 56] on label "vreemdgaan ... celibaat" at bounding box center [108, 55] width 55 height 10
click at [108, 56] on input "vreemdgaan ... celibaat" at bounding box center [109, 56] width 3 height 3
radio input "true"
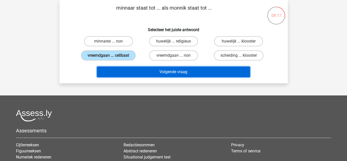
click at [117, 73] on button "Volgende vraag" at bounding box center [173, 72] width 153 height 11
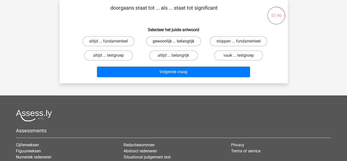
click at [172, 40] on label "gewoonlijk ... belangrijk" at bounding box center [173, 41] width 55 height 10
click at [173, 41] on input "gewoonlijk ... belangrijk" at bounding box center [174, 42] width 3 height 3
radio input "true"
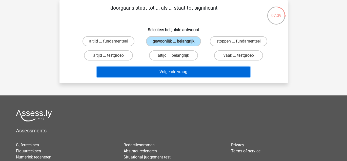
click at [173, 74] on button "Volgende vraag" at bounding box center [173, 72] width 153 height 11
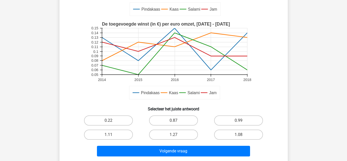
scroll to position [119, 0]
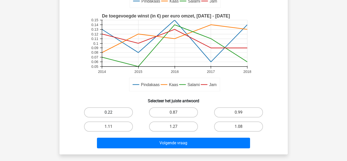
drag, startPoint x: 107, startPoint y: 109, endPoint x: 113, endPoint y: 111, distance: 5.5
click at [107, 109] on label "0.22" at bounding box center [108, 112] width 49 height 10
click at [108, 112] on input "0.22" at bounding box center [109, 113] width 3 height 3
radio input "true"
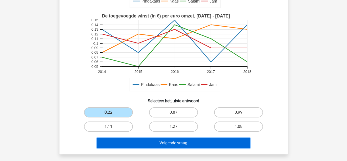
click at [160, 142] on button "Volgende vraag" at bounding box center [173, 143] width 153 height 11
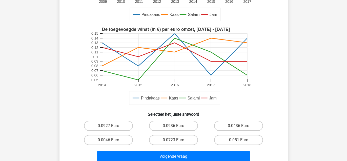
scroll to position [145, 0]
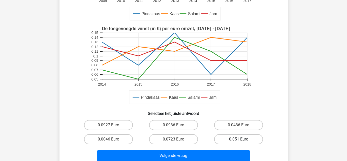
click at [232, 140] on label "0.051 Euro" at bounding box center [238, 139] width 49 height 10
click at [239, 140] on input "0.051 Euro" at bounding box center [240, 140] width 3 height 3
radio input "true"
click at [208, 149] on div "Volgende vraag" at bounding box center [174, 154] width 212 height 17
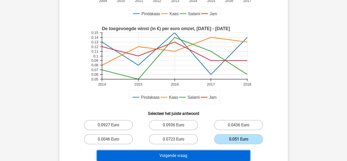
click at [206, 153] on button "Volgende vraag" at bounding box center [173, 155] width 153 height 11
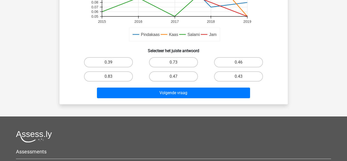
scroll to position [169, 0]
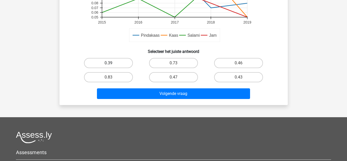
click at [119, 62] on label "0.39" at bounding box center [108, 63] width 49 height 10
click at [112, 63] on input "0.39" at bounding box center [109, 64] width 3 height 3
radio input "true"
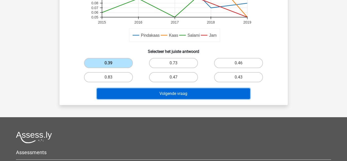
click at [143, 94] on button "Volgende vraag" at bounding box center [173, 93] width 153 height 11
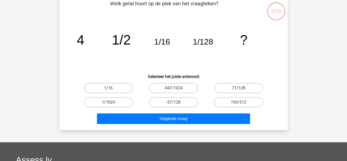
scroll to position [23, 0]
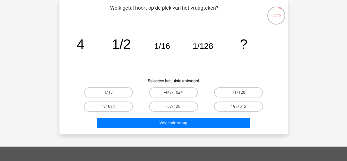
click at [120, 106] on label "1/1024" at bounding box center [108, 106] width 49 height 10
click at [112, 107] on input "1/1024" at bounding box center [109, 108] width 3 height 3
radio input "true"
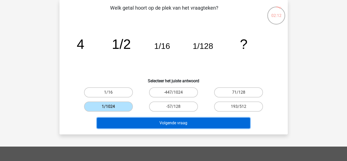
click at [136, 123] on button "Volgende vraag" at bounding box center [173, 123] width 153 height 11
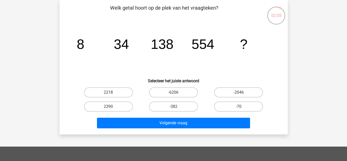
click at [318, 70] on div "Kies premium a [EMAIL_ADDRESS][DOMAIN_NAME]" at bounding box center [173, 128] width 347 height 303
click at [111, 86] on div "2218" at bounding box center [108, 92] width 65 height 14
click at [114, 94] on label "2218" at bounding box center [108, 92] width 49 height 10
click at [112, 94] on input "2218" at bounding box center [109, 93] width 3 height 3
radio input "true"
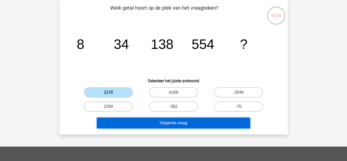
click at [129, 126] on button "Volgende vraag" at bounding box center [173, 123] width 153 height 11
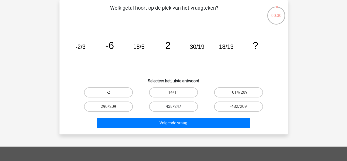
click at [165, 105] on label "438/247" at bounding box center [173, 106] width 49 height 10
click at [173, 107] on input "438/247" at bounding box center [174, 108] width 3 height 3
radio input "true"
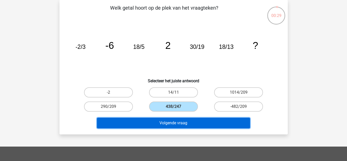
click at [173, 118] on button "Volgende vraag" at bounding box center [173, 123] width 153 height 11
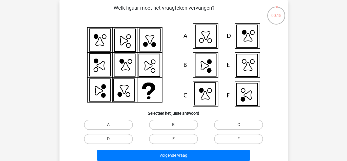
click at [168, 126] on label "B" at bounding box center [173, 125] width 49 height 10
click at [173, 126] on input "B" at bounding box center [174, 126] width 3 height 3
radio input "true"
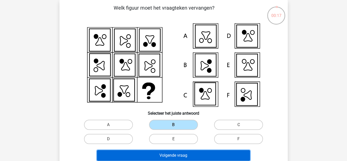
click at [172, 155] on button "Volgende vraag" at bounding box center [173, 155] width 153 height 11
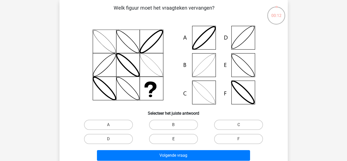
drag, startPoint x: 172, startPoint y: 126, endPoint x: 174, endPoint y: 138, distance: 11.8
click at [172, 127] on label "B" at bounding box center [173, 125] width 49 height 10
click at [173, 127] on input "B" at bounding box center [174, 126] width 3 height 3
radio input "true"
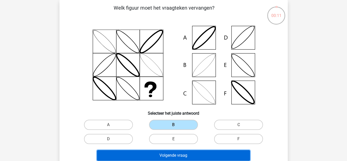
click at [171, 155] on button "Volgende vraag" at bounding box center [173, 155] width 153 height 11
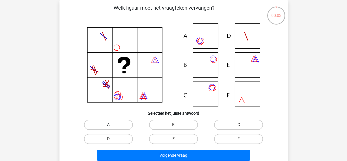
click at [122, 125] on label "A" at bounding box center [108, 125] width 49 height 10
click at [112, 125] on input "A" at bounding box center [109, 126] width 3 height 3
radio input "true"
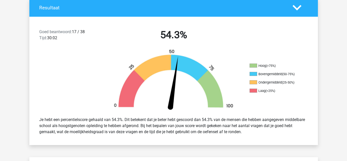
scroll to position [118, 0]
